Goal: Task Accomplishment & Management: Manage account settings

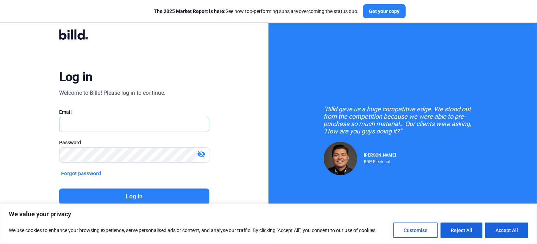
type input "[PERSON_NAME][EMAIL_ADDRESS][PERSON_NAME][DOMAIN_NAME]"
click at [110, 198] on button "Log in" at bounding box center [134, 197] width 151 height 16
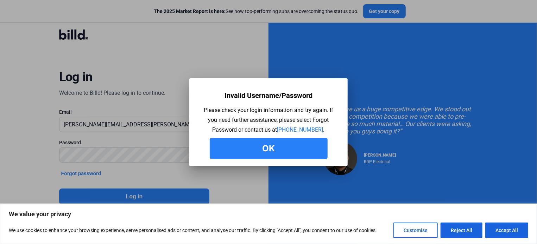
click at [277, 152] on button "Ok" at bounding box center [269, 148] width 118 height 21
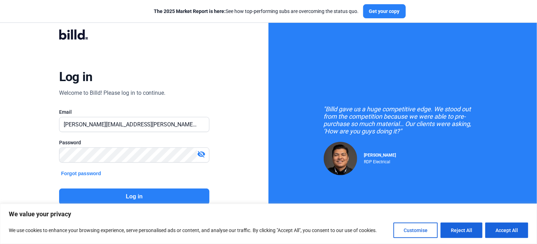
click at [199, 155] on mat-icon "visibility_off" at bounding box center [201, 154] width 8 height 8
click at [122, 199] on button "Log in" at bounding box center [134, 197] width 151 height 16
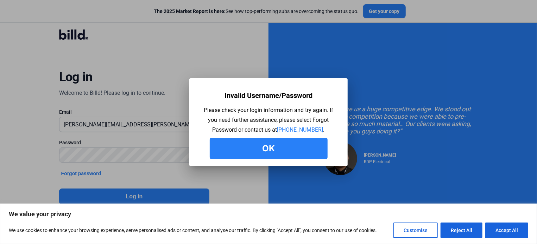
click at [249, 147] on button "Ok" at bounding box center [269, 148] width 118 height 21
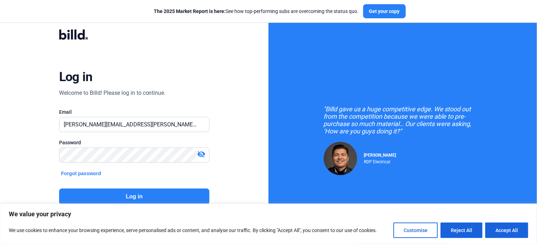
click at [95, 171] on button "Forgot password" at bounding box center [81, 174] width 44 height 8
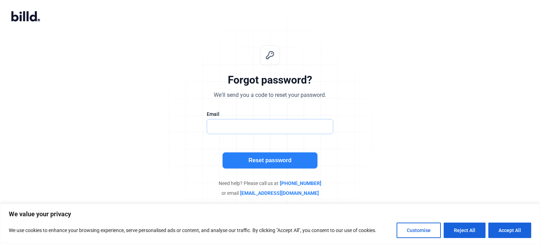
click at [211, 126] on input "text" at bounding box center [266, 127] width 119 height 14
type input "[PERSON_NAME][EMAIL_ADDRESS][PERSON_NAME][DOMAIN_NAME]"
click at [265, 164] on button "Reset password" at bounding box center [270, 161] width 95 height 16
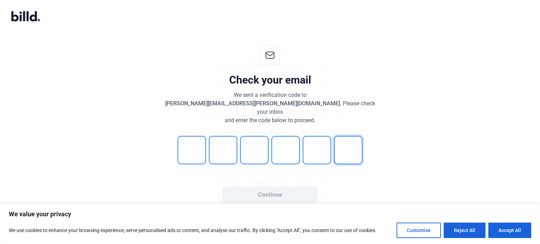
type input "9"
type input "6"
type input "4"
type input "7"
type input "0"
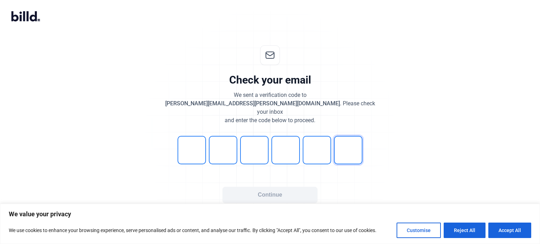
type input "0"
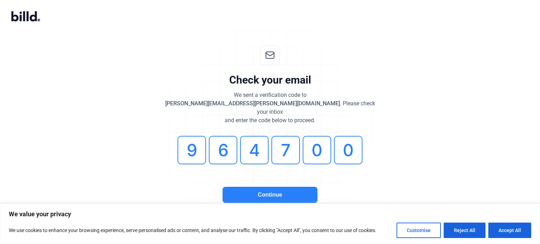
click at [270, 187] on button "Continue" at bounding box center [270, 195] width 95 height 16
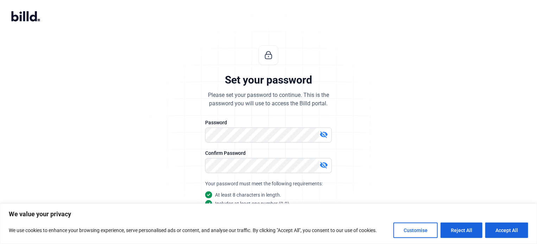
click at [361, 189] on div "Set your password Please set your password to continue. This is the password yo…" at bounding box center [269, 169] width 234 height 271
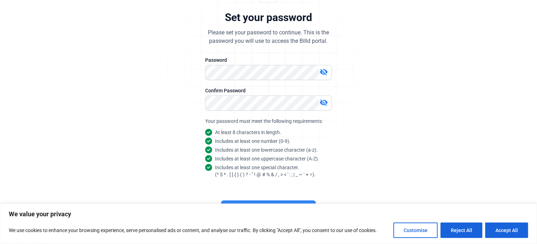
scroll to position [66, 0]
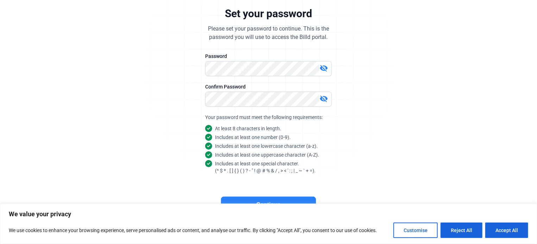
click at [283, 200] on button "Continue" at bounding box center [268, 205] width 95 height 16
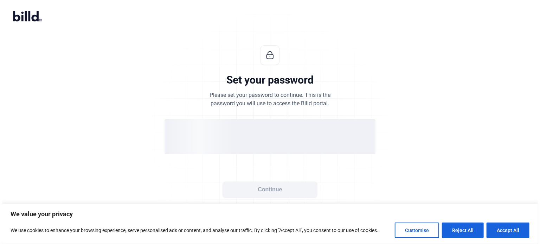
scroll to position [0, 0]
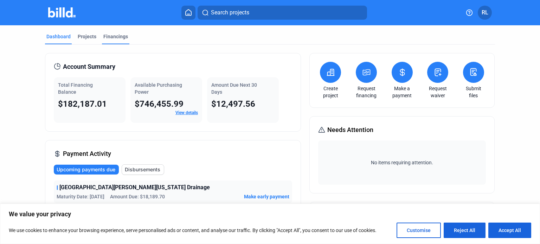
click at [118, 39] on div "Financings" at bounding box center [115, 36] width 25 height 7
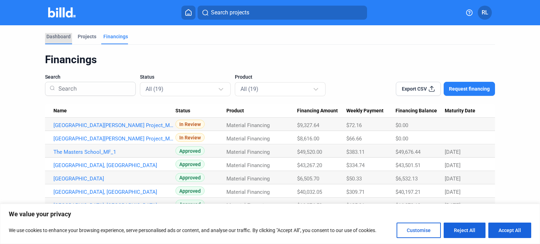
click at [64, 39] on div "Dashboard" at bounding box center [58, 36] width 24 height 7
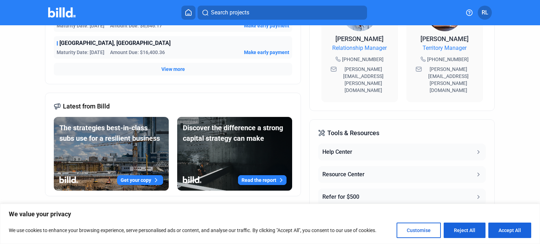
scroll to position [250, 0]
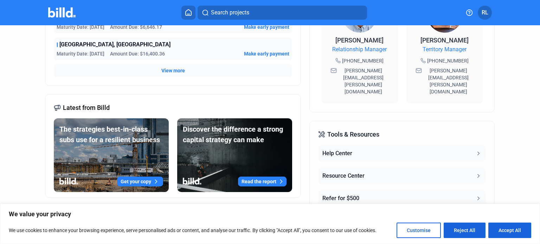
click at [174, 72] on span "View more" at bounding box center [173, 70] width 24 height 7
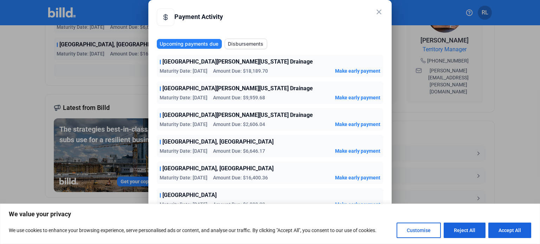
scroll to position [57, 0]
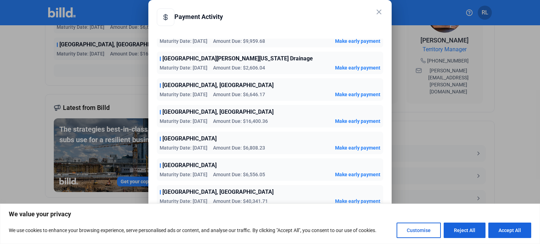
click at [378, 13] on mat-icon "close" at bounding box center [379, 12] width 8 height 8
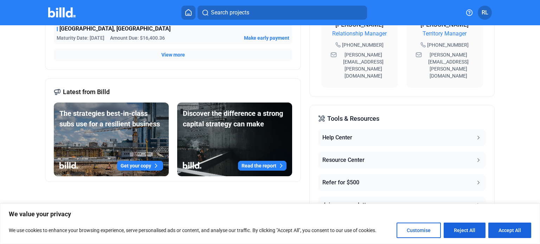
scroll to position [270, 0]
